Goal: Task Accomplishment & Management: Use online tool/utility

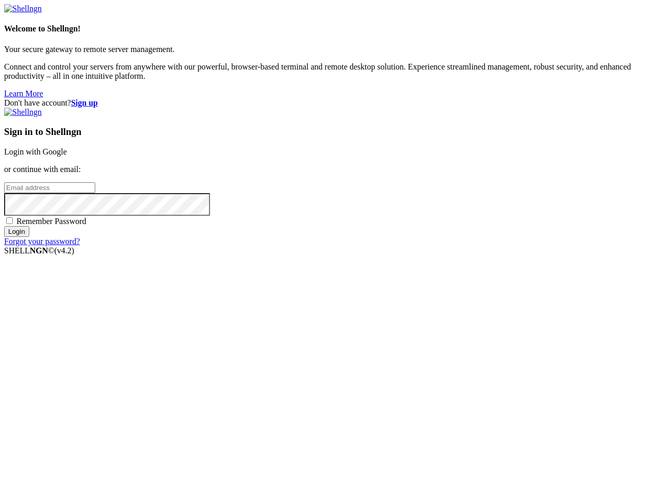
type input "[PERSON_NAME][EMAIL_ADDRESS][DOMAIN_NAME]"
click at [29, 237] on input "Login" at bounding box center [16, 231] width 25 height 11
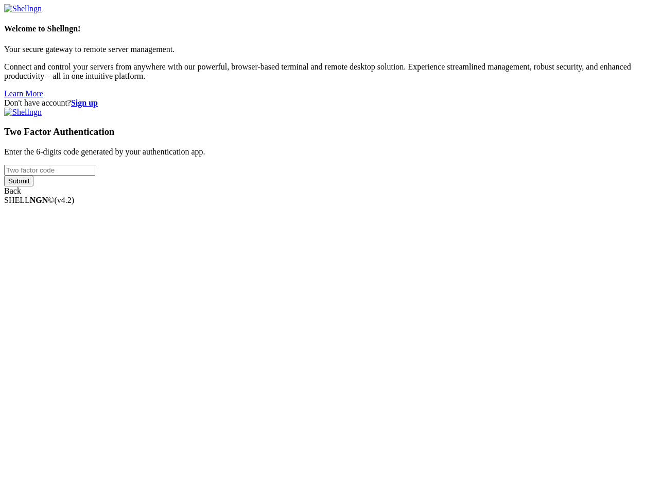
click at [95, 176] on input "number" at bounding box center [49, 170] width 91 height 11
type input "222925"
click at [4, 176] on input "Submit" at bounding box center [18, 181] width 29 height 11
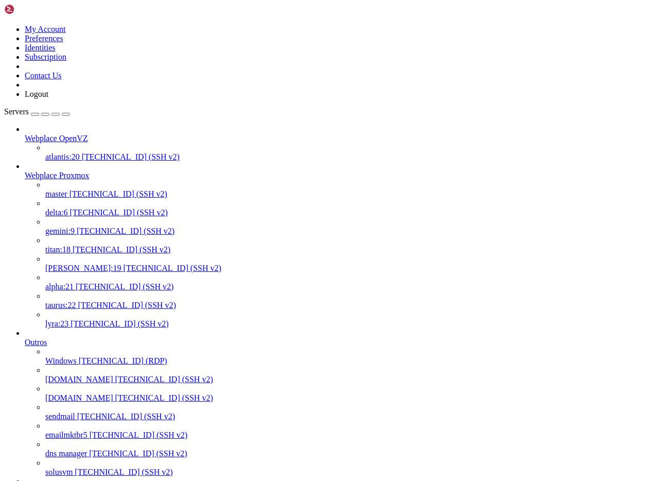
click at [84, 264] on span "[PERSON_NAME]:19" at bounding box center [83, 268] width 76 height 9
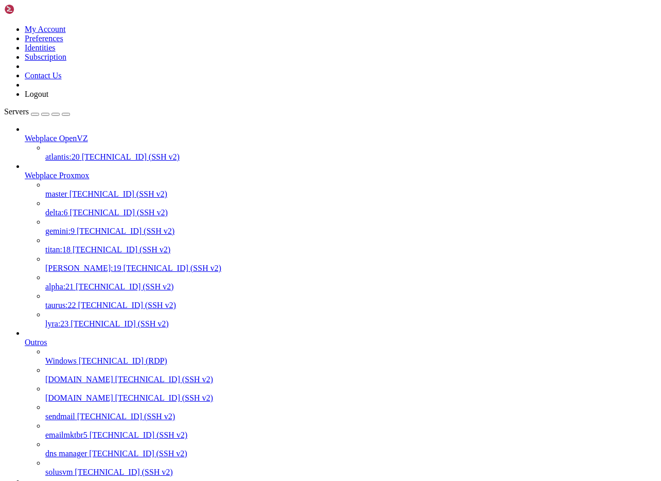
copy div "Resource Limits: Limit Soft Limit Hard Limit Units Max cpu time unlimited unlim…"
drag, startPoint x: 106, startPoint y: 1850, endPoint x: 10, endPoint y: 1690, distance: 186.2
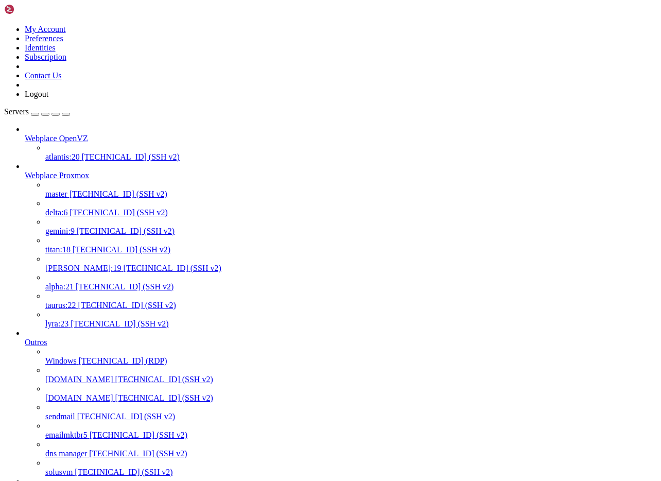
drag, startPoint x: 9, startPoint y: 1690, endPoint x: 325, endPoint y: 1851, distance: 355.0
copy div "Resource Limits: Limit Soft Limit Hard Limit Units Max cpu time unlimited unlim…"
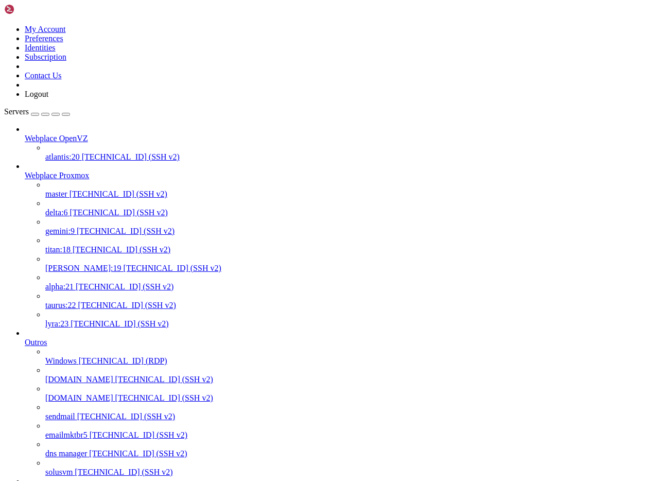
scroll to position [377, 0]
drag, startPoint x: 169, startPoint y: 1855, endPoint x: 9, endPoint y: 1713, distance: 214.9
copy div "[root@[PERSON_NAME] ~]# plesk db Reading table information for completion of ta…"
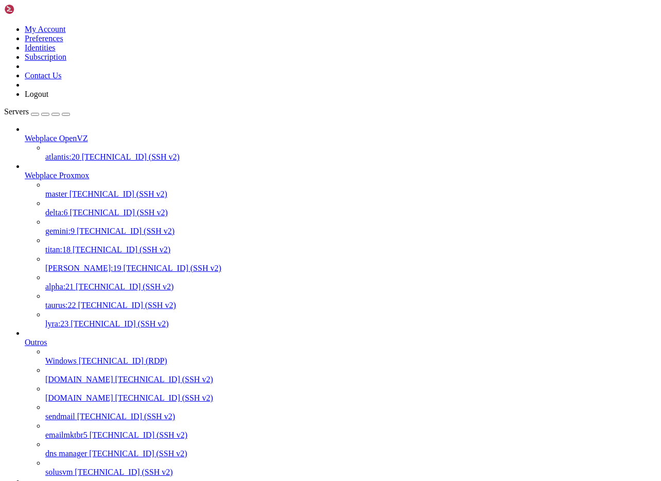
scroll to position [548, 0]
drag, startPoint x: 147, startPoint y: 1832, endPoint x: 9, endPoint y: 1746, distance: 162.9
copy div "[root@[PERSON_NAME] ~]# systemctl status mariadb ● mariadb.service - MariaDB 10…"
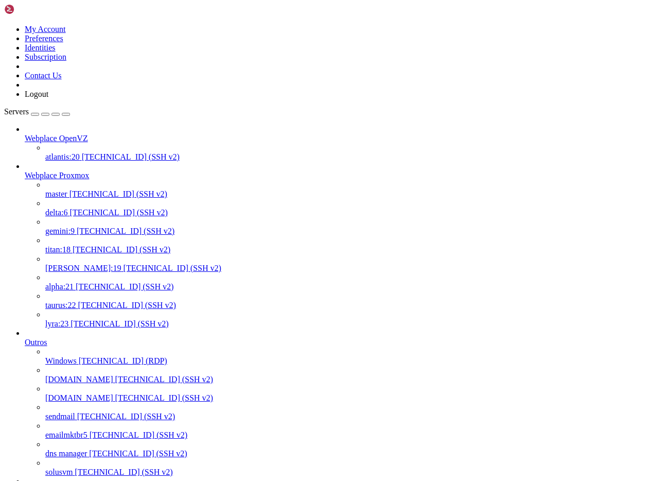
drag, startPoint x: 183, startPoint y: 1859, endPoint x: 131, endPoint y: 1753, distance: 117.9
copy div "LoremIP [dol]> sita consectetur; ADIPI 2290 (EL806): SeDDO eiusmo tem inci utla…"
drag, startPoint x: 222, startPoint y: 1837, endPoint x: 8, endPoint y: 1569, distance: 342.7
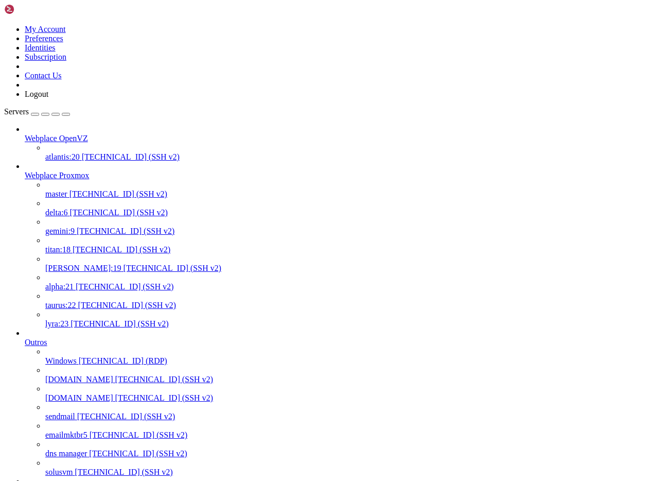
copy div "[root@[PERSON_NAME] ~]# [PERSON_NAME] /var/lib/mysql drwxr-xr-x 53 mysql mysql …"
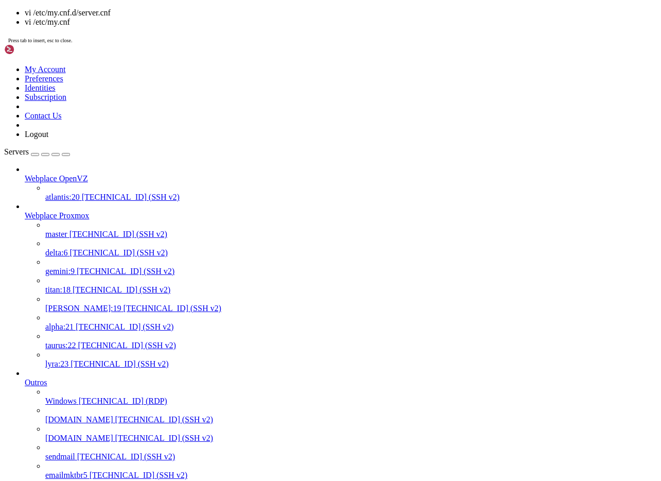
scroll to position [1448, 0]
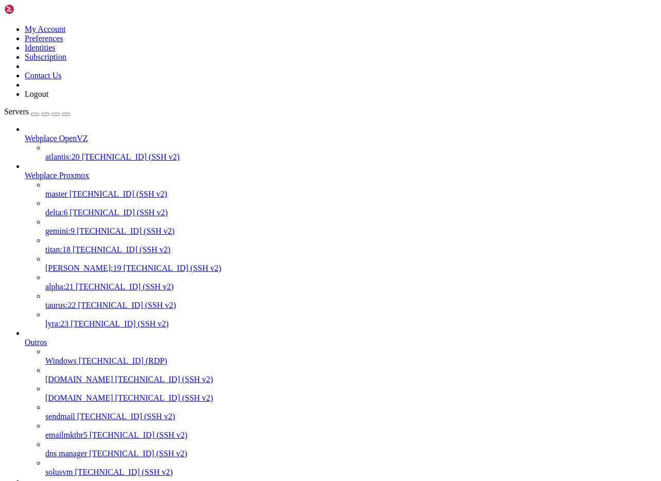
drag, startPoint x: 154, startPoint y: 1633, endPoint x: 5, endPoint y: 1471, distance: 220.2
copy div "# # This group is read both both by the client and the server # use it for opti…"
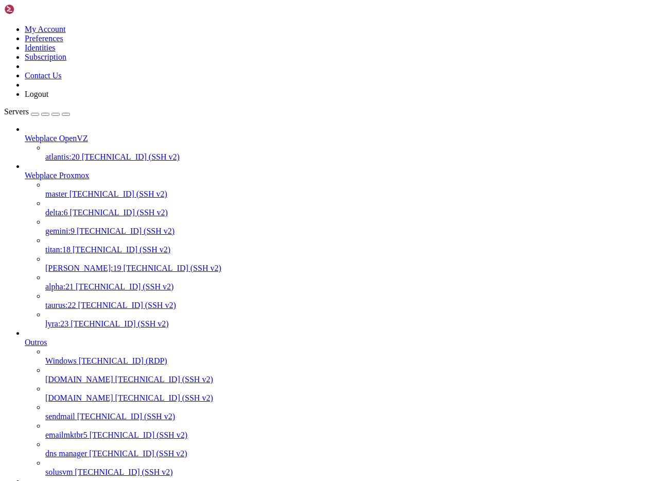
scroll to position [1934, 0]
drag, startPoint x: 385, startPoint y: 1858, endPoint x: 8, endPoint y: 1530, distance: 500.2
copy div "[root@[PERSON_NAME] ~]# cat /var/log/mariadb/mariadb.log | tail -n 50 Max cpu t…"
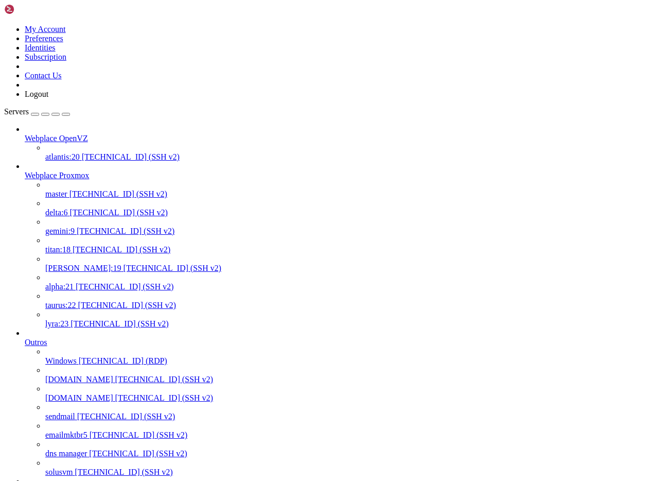
drag, startPoint x: 348, startPoint y: 1845, endPoint x: 80, endPoint y: 1667, distance: 321.2
copy div "[root@[PERSON_NAME] ~]# cat /var/log/mariadb/mariadb.log | tail -n 50 Max cpu t…"
drag, startPoint x: 391, startPoint y: 1859, endPoint x: 88, endPoint y: 1659, distance: 362.9
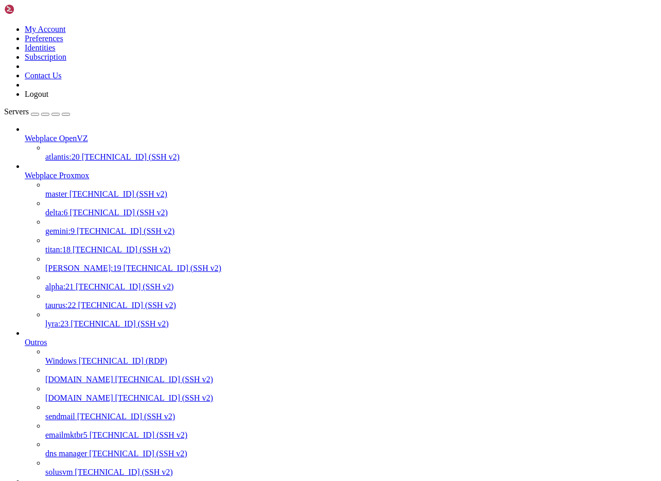
copy div "cat /var/log/mariadb/mariadb.log | tail -n 50 Resource Limits: Limit Soft Limit…"
drag, startPoint x: 386, startPoint y: 1859, endPoint x: 74, endPoint y: 1609, distance: 400.1
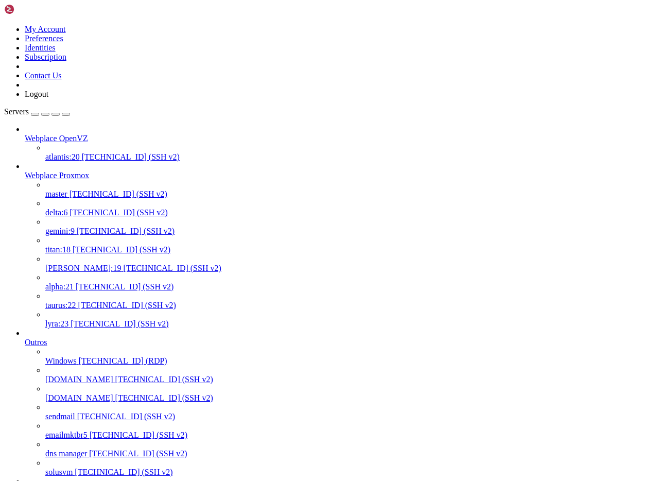
drag, startPoint x: 254, startPoint y: 1472, endPoint x: 27, endPoint y: 1531, distance: 234.8
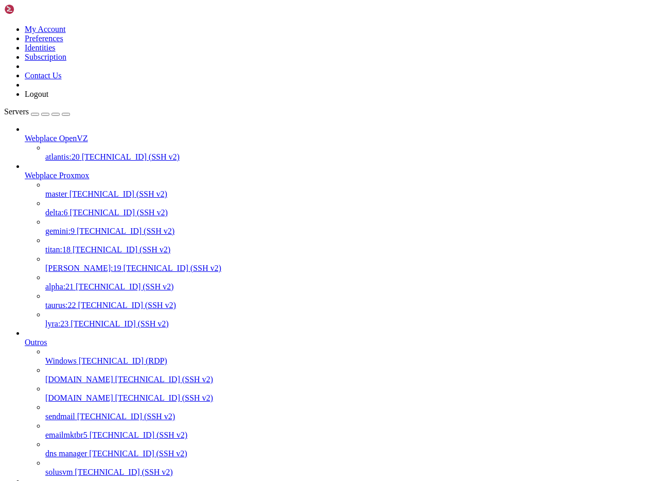
click html "Page up [root@[PERSON_NAME] ~]# ls -l /var/lib/mysql/mysql.sock srwxrwxrwx 1 my…"
drag, startPoint x: 465, startPoint y: 1507, endPoint x: 38, endPoint y: 1568, distance: 431.4
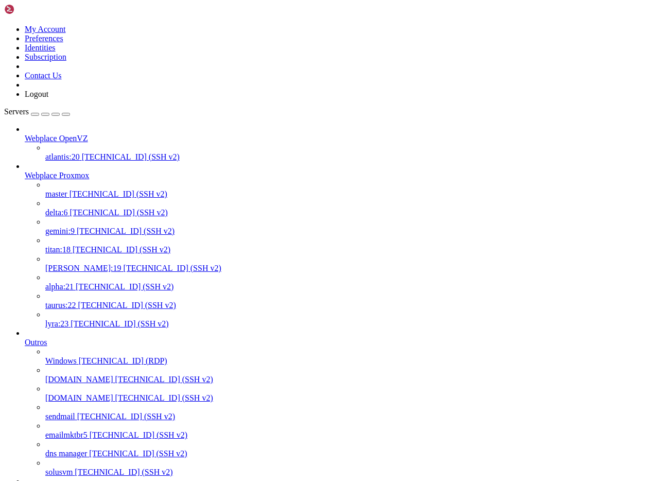
drag, startPoint x: 199, startPoint y: 1627, endPoint x: 8, endPoint y: 1517, distance: 220.6
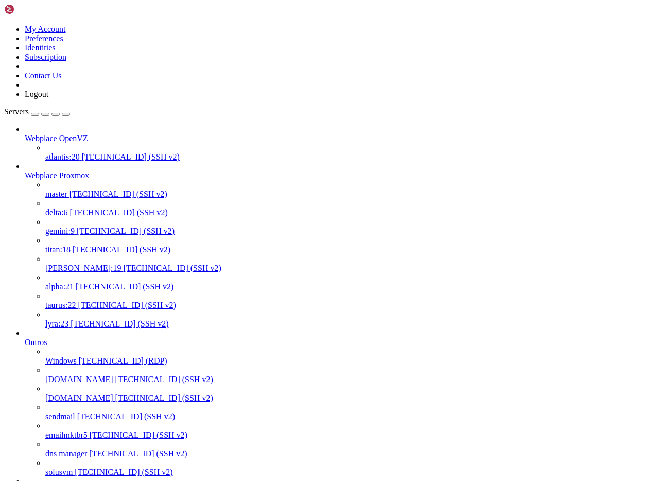
drag, startPoint x: 506, startPoint y: 1658, endPoint x: 10, endPoint y: 1655, distance: 496.1
drag, startPoint x: 83, startPoint y: 1695, endPoint x: 102, endPoint y: 1722, distance: 32.9
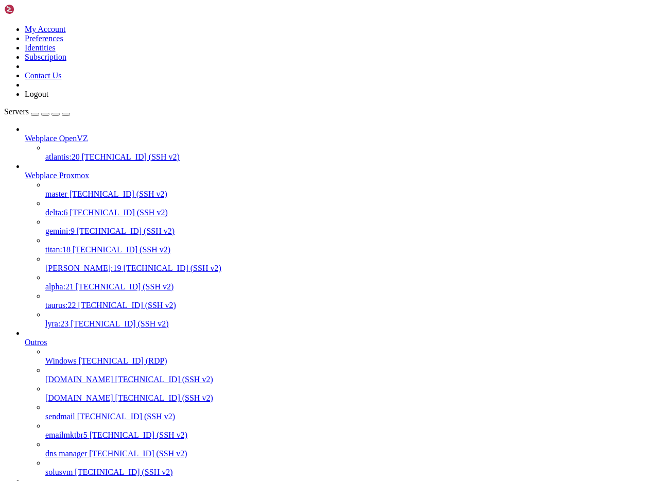
scroll to position [26, 0]
drag, startPoint x: 461, startPoint y: 1652, endPoint x: 75, endPoint y: 1652, distance: 386.3
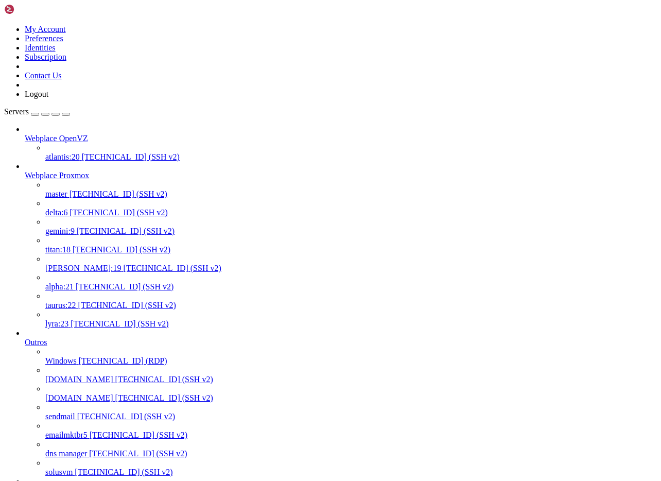
drag, startPoint x: 442, startPoint y: 1822, endPoint x: 9, endPoint y: 1815, distance: 433.8
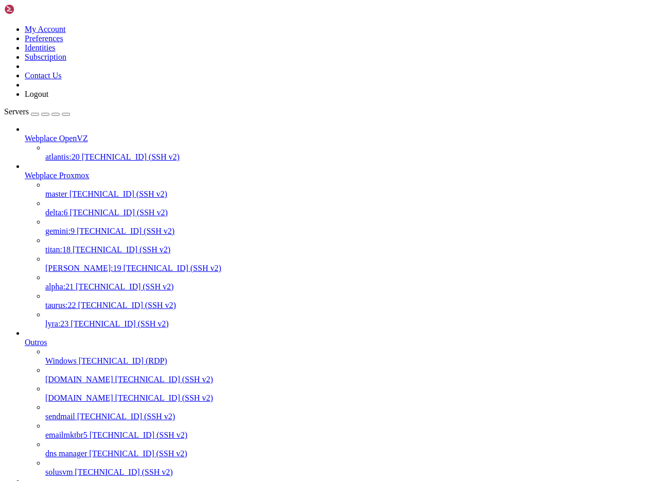
drag, startPoint x: 425, startPoint y: 1858, endPoint x: 8, endPoint y: 1525, distance: 533.4
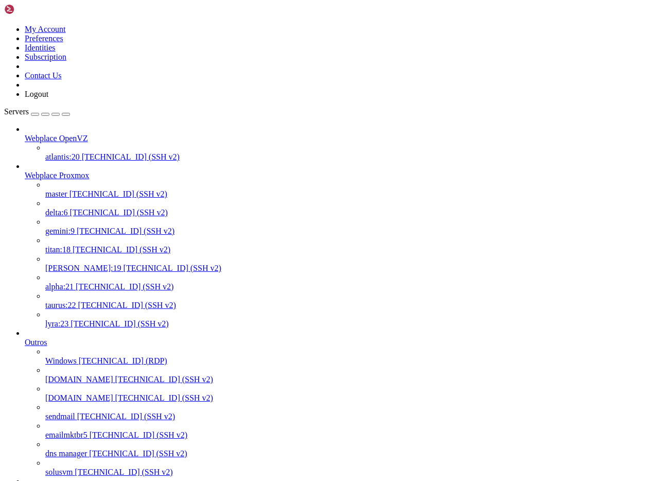
drag, startPoint x: 232, startPoint y: 1849, endPoint x: 113, endPoint y: 1851, distance: 119.0
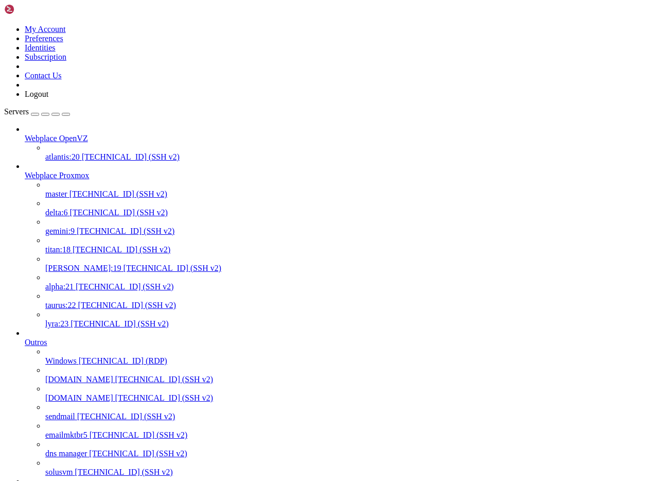
scroll to position [258, 0]
drag, startPoint x: 177, startPoint y: 1865, endPoint x: 116, endPoint y: 1864, distance: 61.3
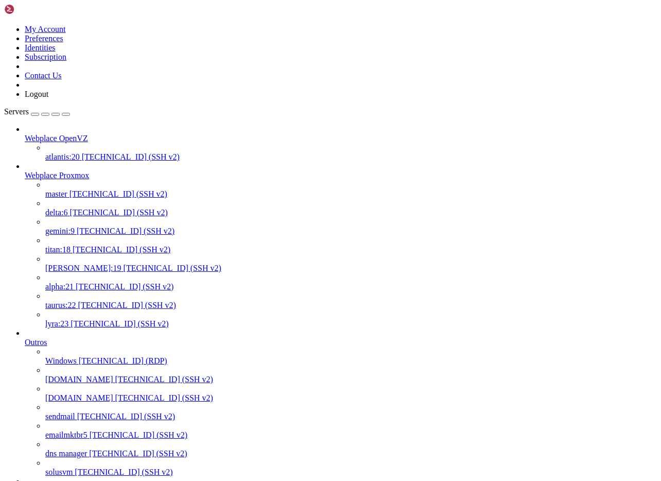
scroll to position [977, 0]
drag, startPoint x: 299, startPoint y: 1739, endPoint x: 8, endPoint y: 1728, distance: 290.7
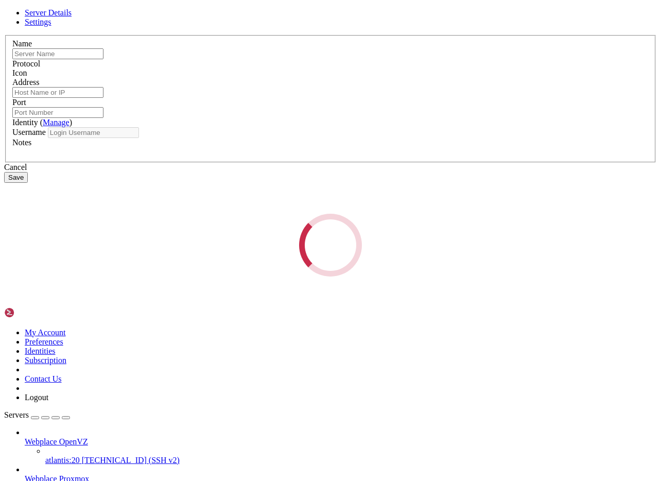
type input "[PERSON_NAME]:19"
type input "[TECHNICAL_ID]"
type input "9922"
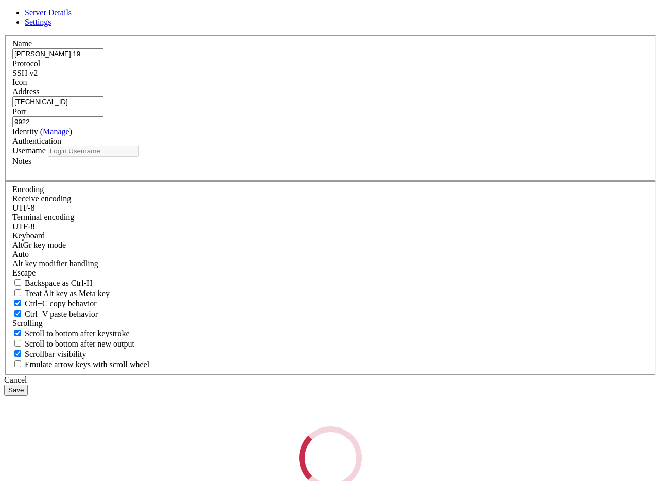
type input "root"
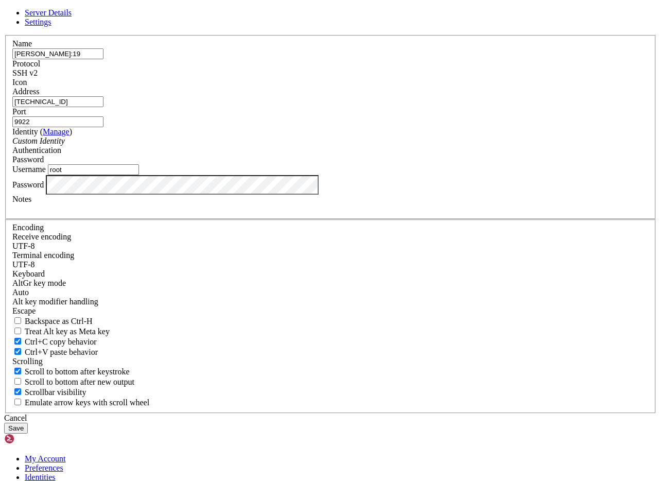
drag, startPoint x: 259, startPoint y: 184, endPoint x: 182, endPoint y: 179, distance: 76.9
click at [182, 179] on div "Name [PERSON_NAME]:19 Protocol SSH v2 Icon Address [TECHNICAL_ID] ( Manage )" at bounding box center [330, 224] width 653 height 379
click at [392, 414] on div "Cancel" at bounding box center [330, 418] width 653 height 9
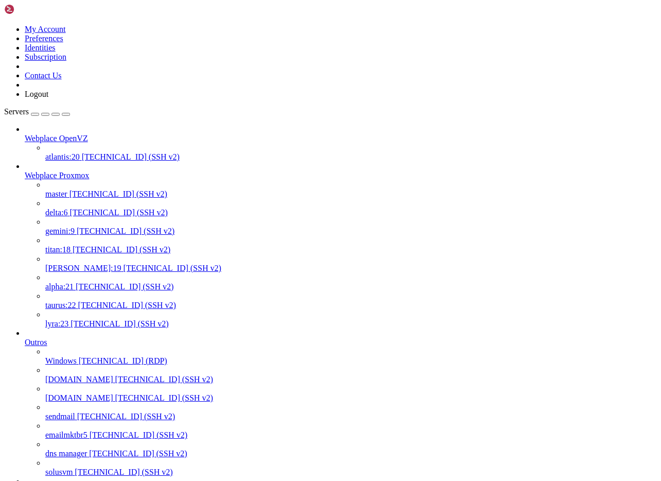
scroll to position [3864, 0]
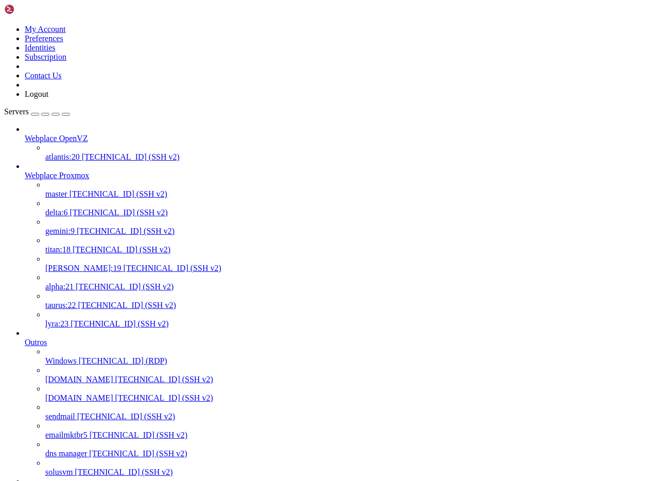
scroll to position [4781, 0]
drag, startPoint x: 95, startPoint y: 1865, endPoint x: 222, endPoint y: 1865, distance: 127.2
drag, startPoint x: 248, startPoint y: 1711, endPoint x: 209, endPoint y: 1711, distance: 38.6
